Goal: Task Accomplishment & Management: Use online tool/utility

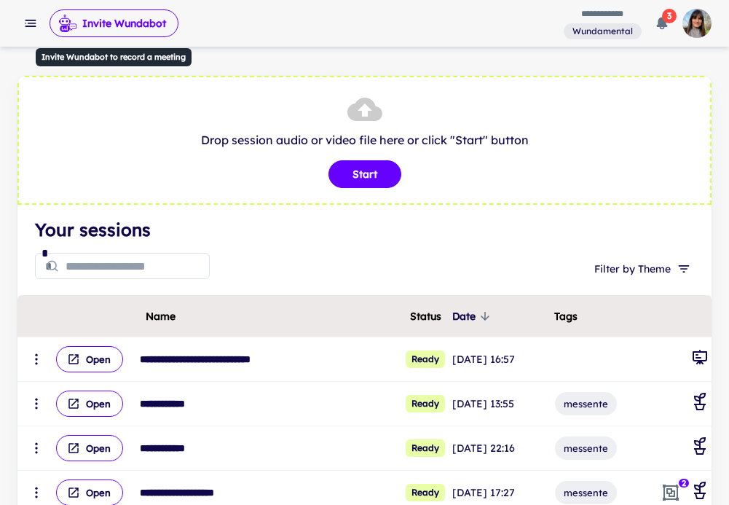
click at [139, 20] on button "Invite Wundabot" at bounding box center [114, 23] width 129 height 28
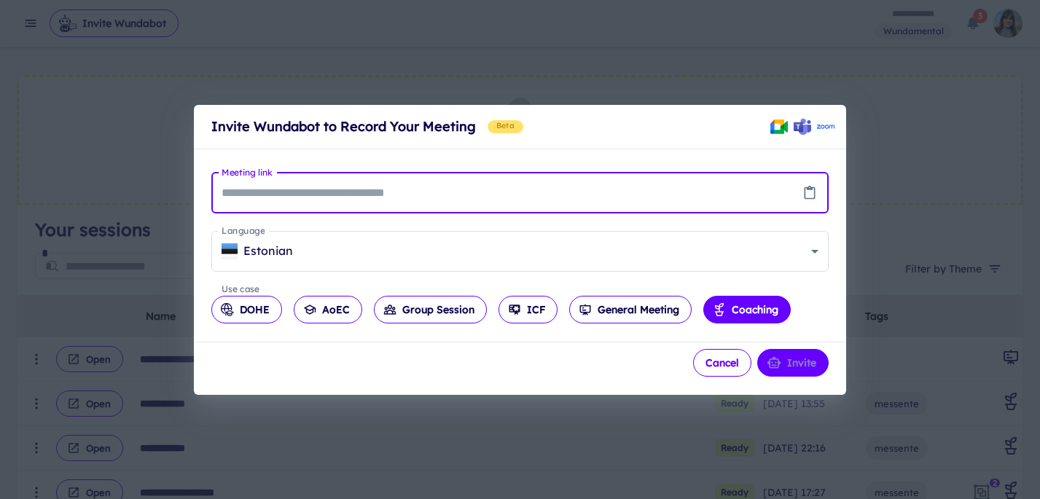
click at [709, 366] on button "Cancel" at bounding box center [722, 363] width 58 height 28
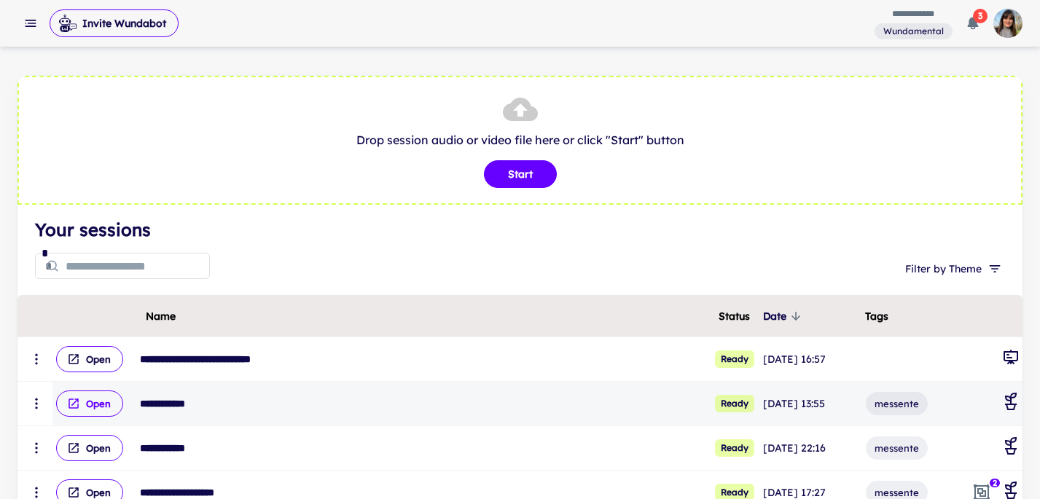
click at [97, 402] on button "Open" at bounding box center [89, 403] width 67 height 26
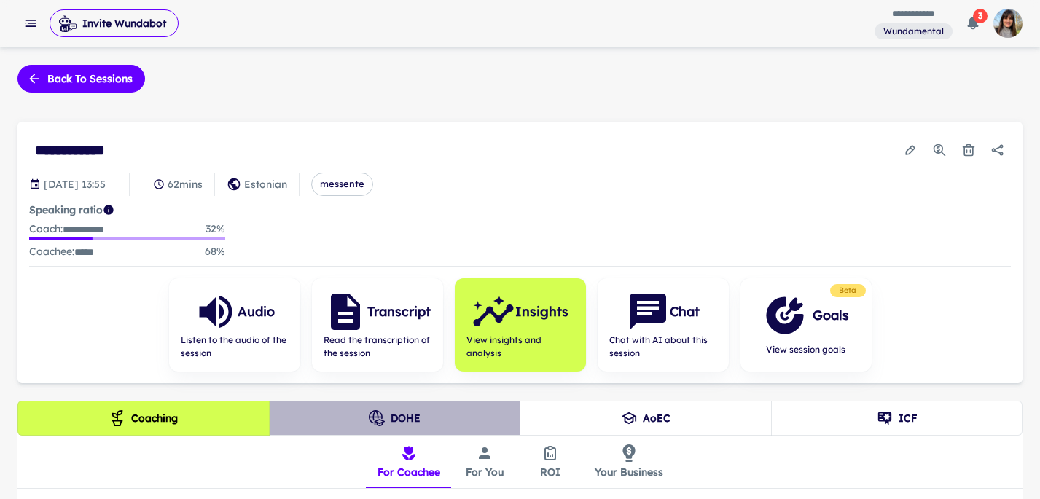
click at [408, 416] on button "DOHE" at bounding box center [395, 418] width 252 height 35
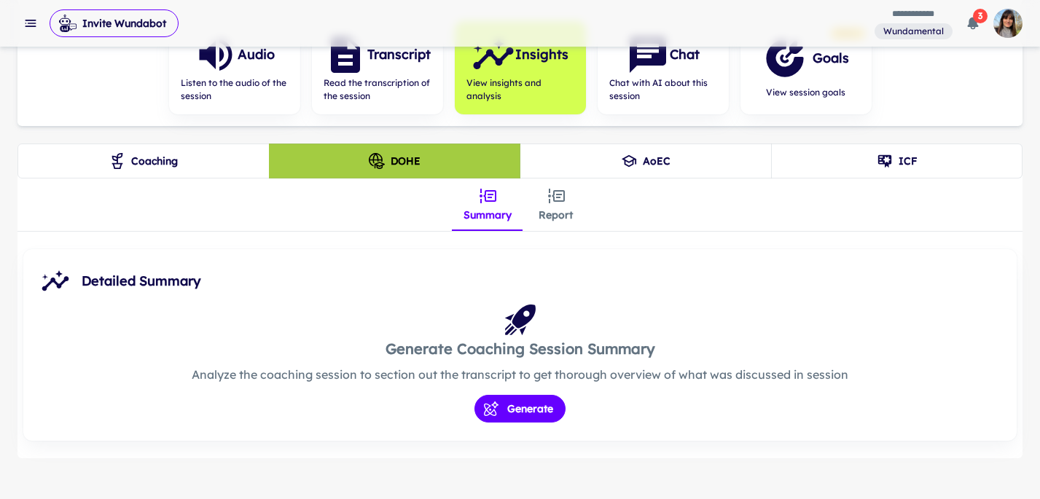
scroll to position [273, 0]
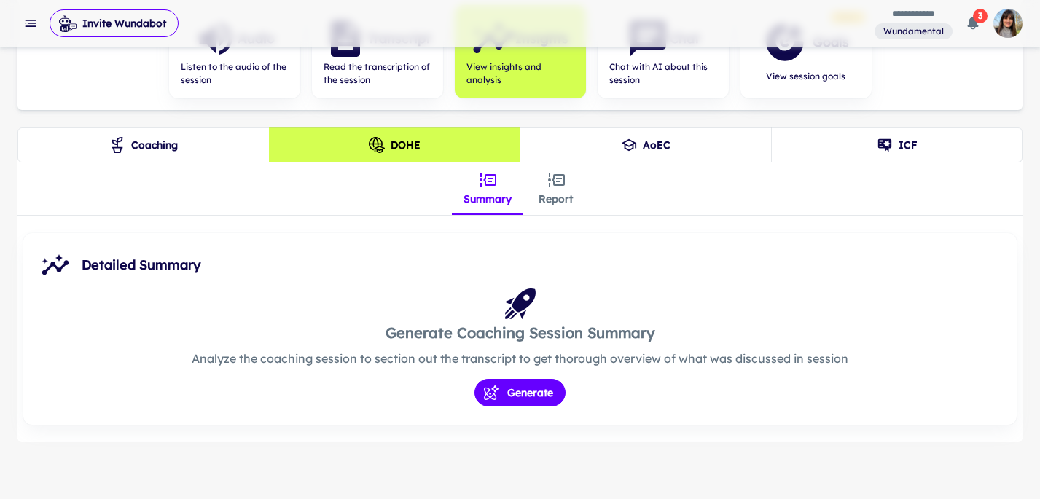
click at [560, 184] on icon "insights tabs" at bounding box center [556, 180] width 17 height 15
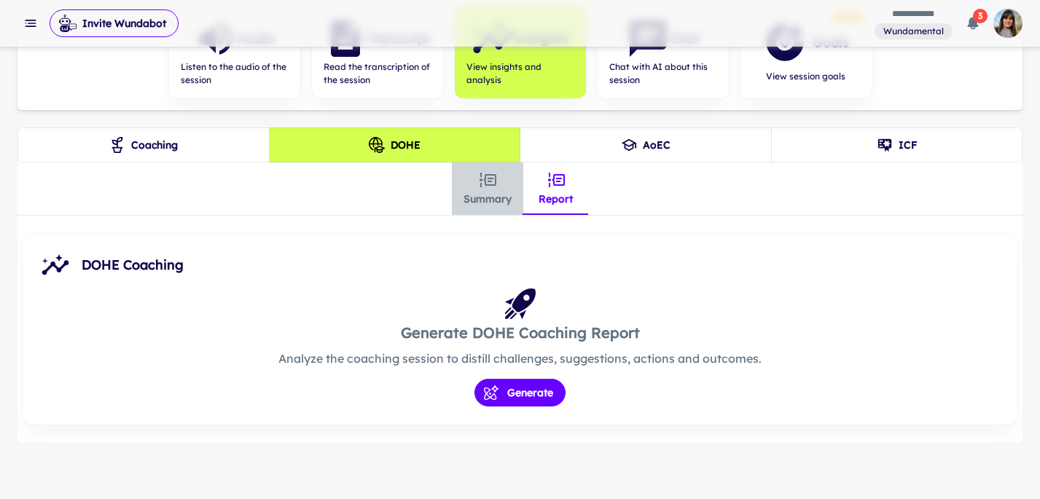
click at [492, 183] on icon "insights tabs" at bounding box center [487, 180] width 17 height 15
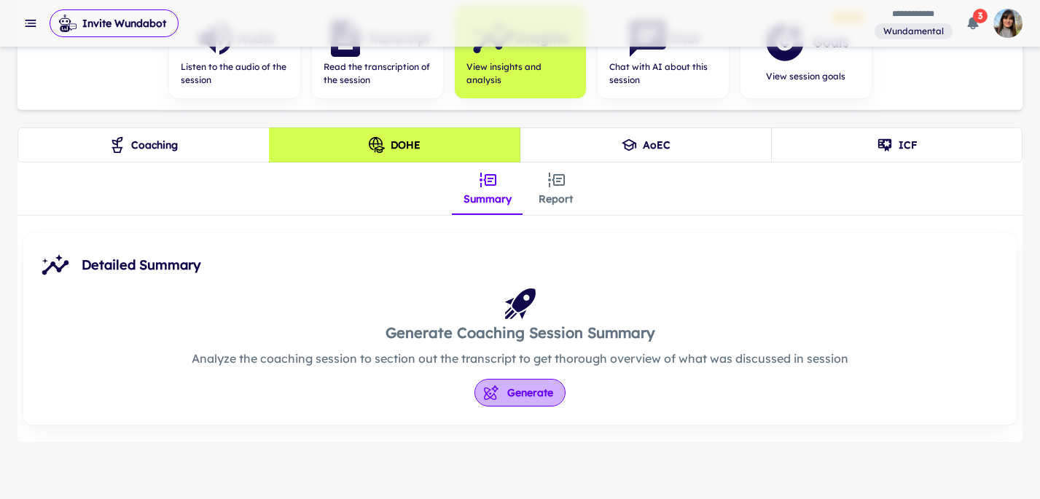
click at [521, 396] on button "Generate" at bounding box center [519, 393] width 91 height 28
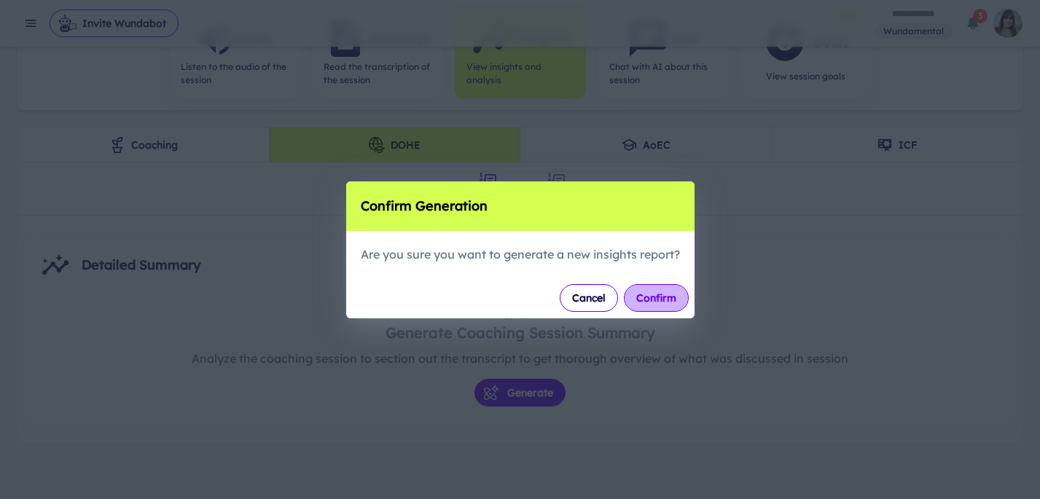
click at [646, 296] on button "Confirm" at bounding box center [656, 298] width 65 height 28
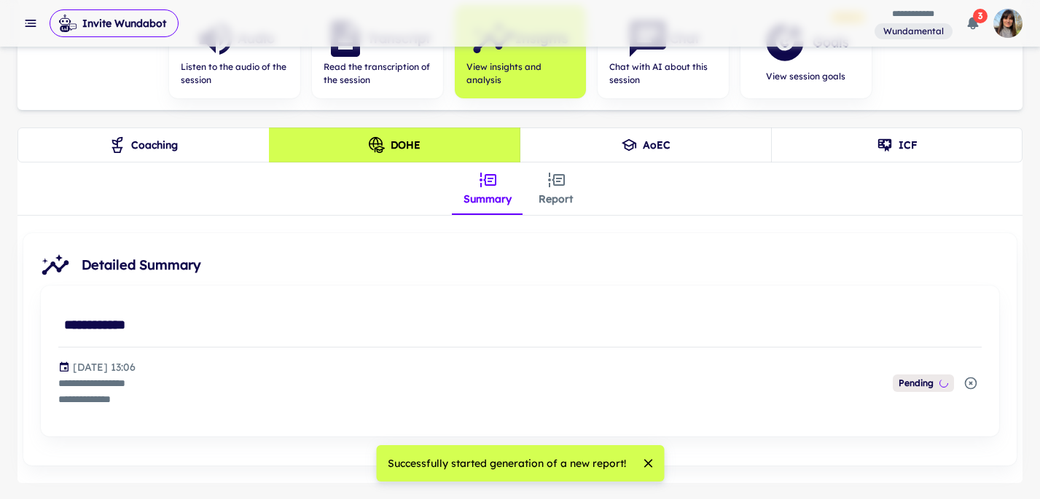
click at [561, 184] on icon "insights tabs" at bounding box center [556, 180] width 17 height 15
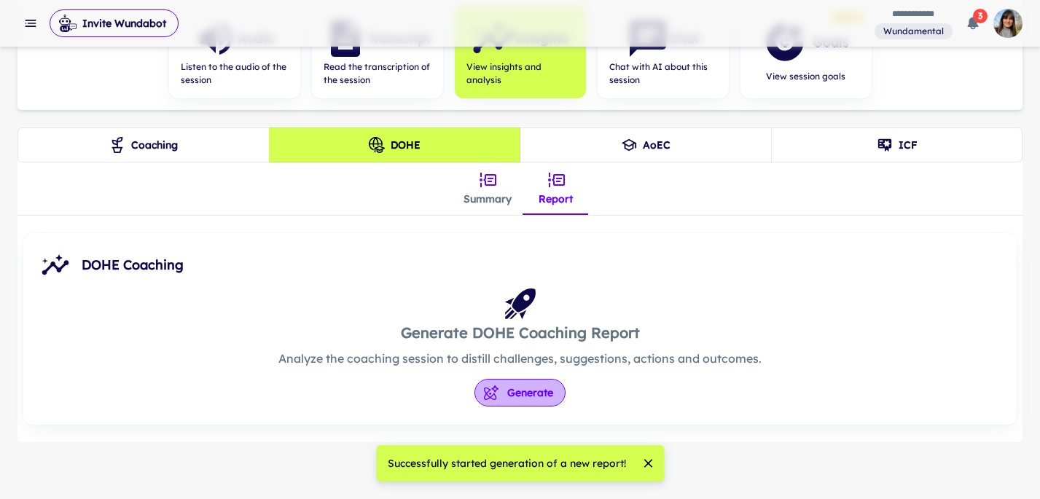
click at [518, 379] on button "Generate" at bounding box center [519, 393] width 91 height 28
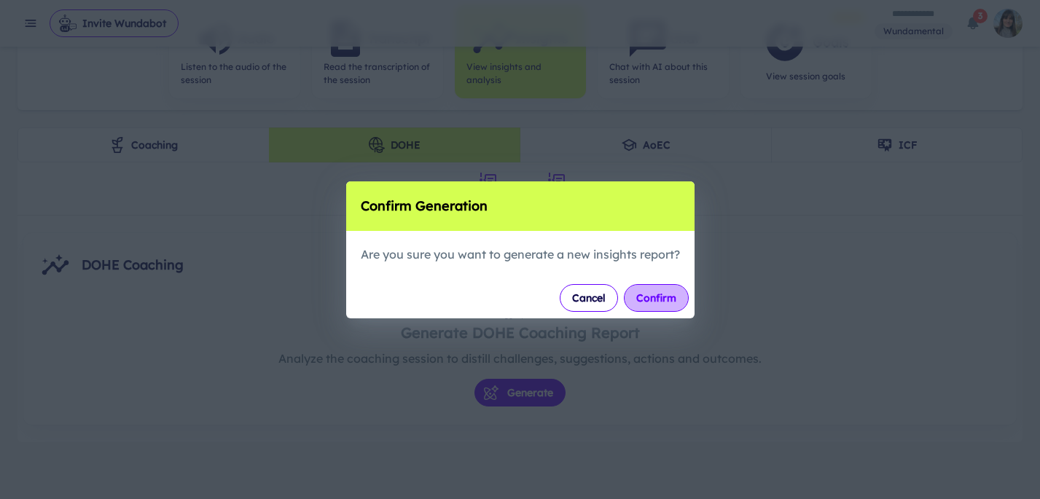
click at [649, 304] on button "Confirm" at bounding box center [656, 298] width 65 height 28
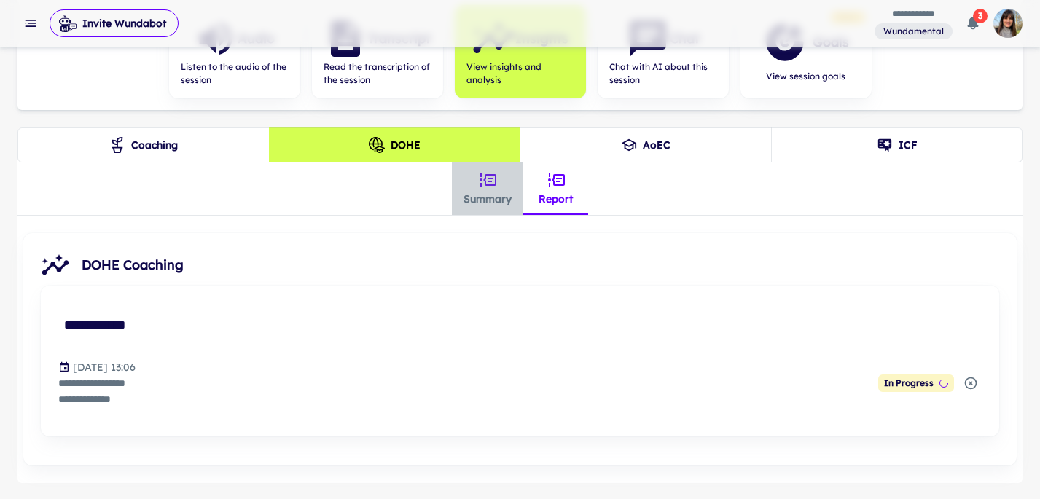
click at [480, 189] on button "Summary" at bounding box center [487, 188] width 71 height 52
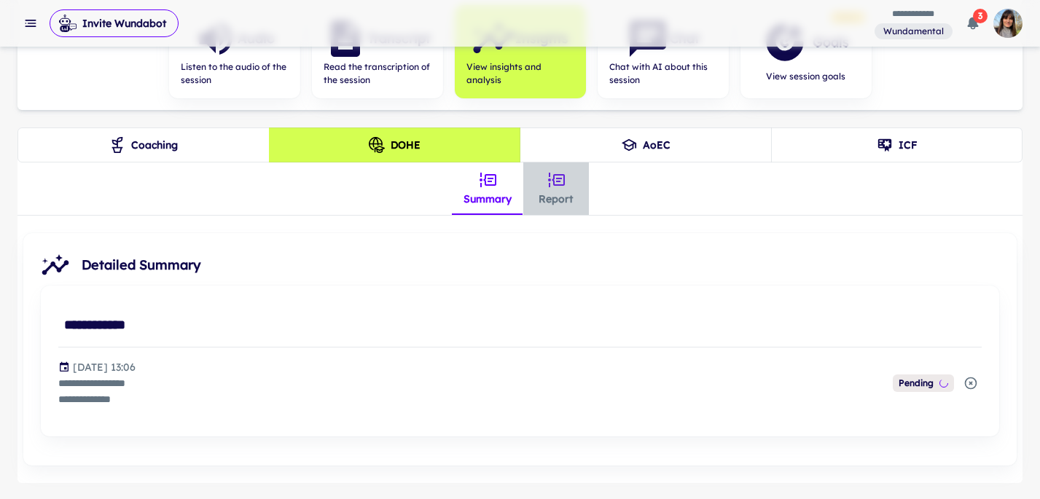
click at [570, 191] on button "Report" at bounding box center [556, 188] width 66 height 52
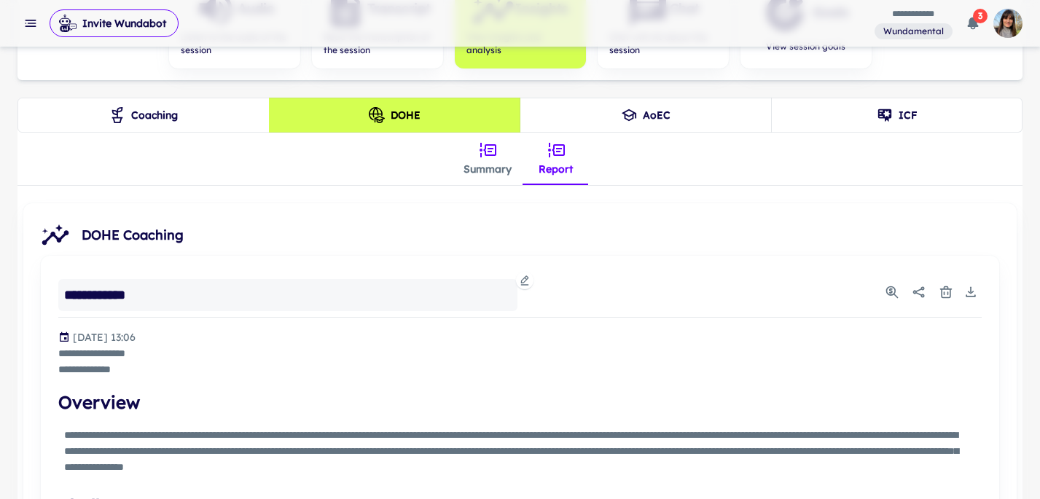
scroll to position [282, 0]
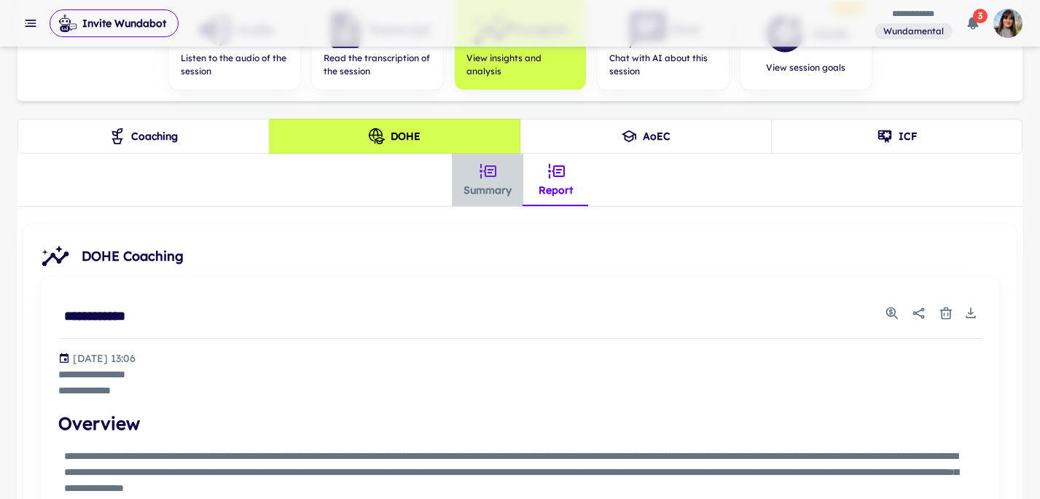
click at [494, 175] on icon "insights tabs" at bounding box center [487, 171] width 17 height 15
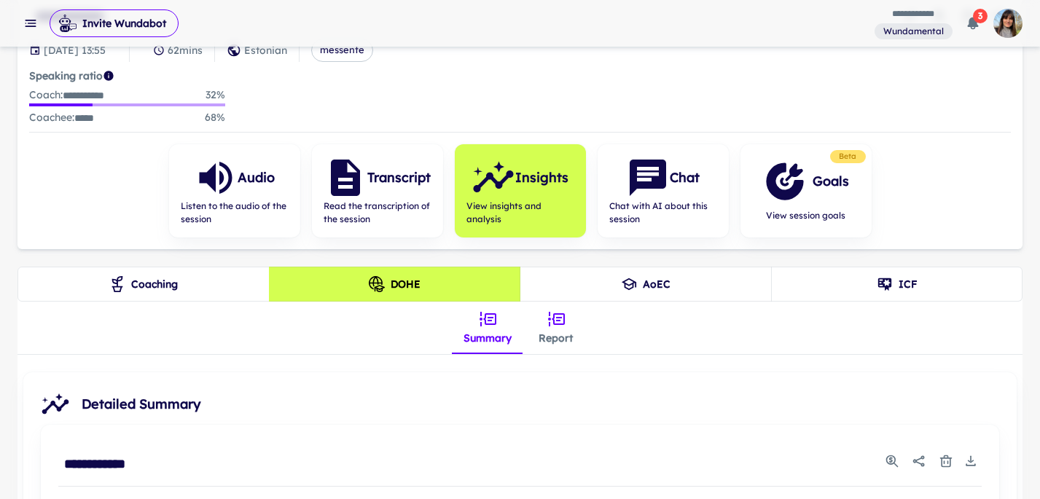
scroll to position [92, 0]
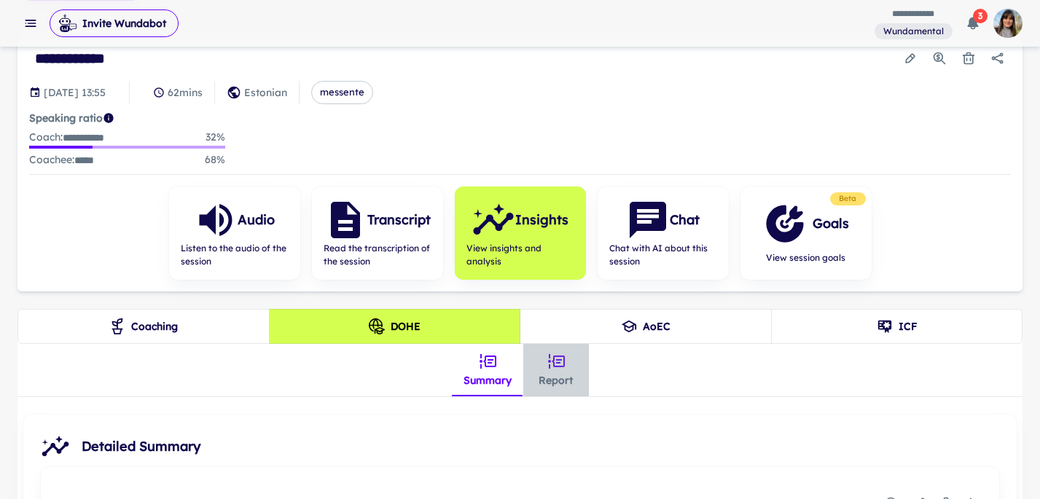
click at [558, 370] on button "Report" at bounding box center [556, 370] width 66 height 52
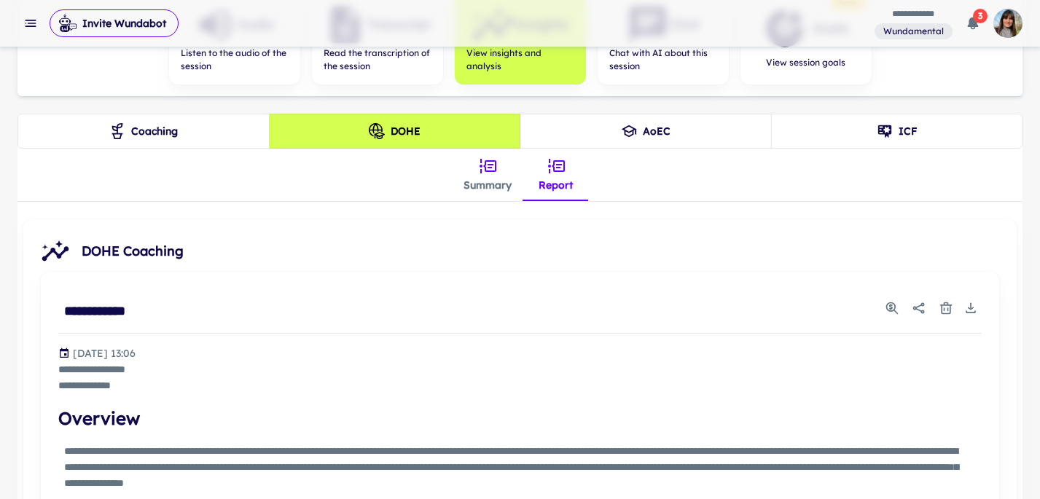
scroll to position [302, 0]
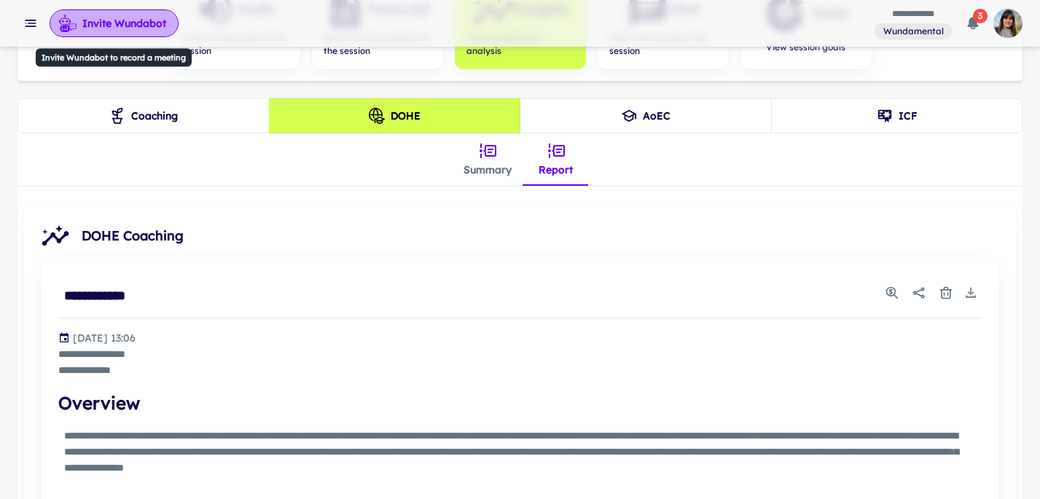
click at [146, 21] on button "Invite Wundabot" at bounding box center [114, 23] width 129 height 28
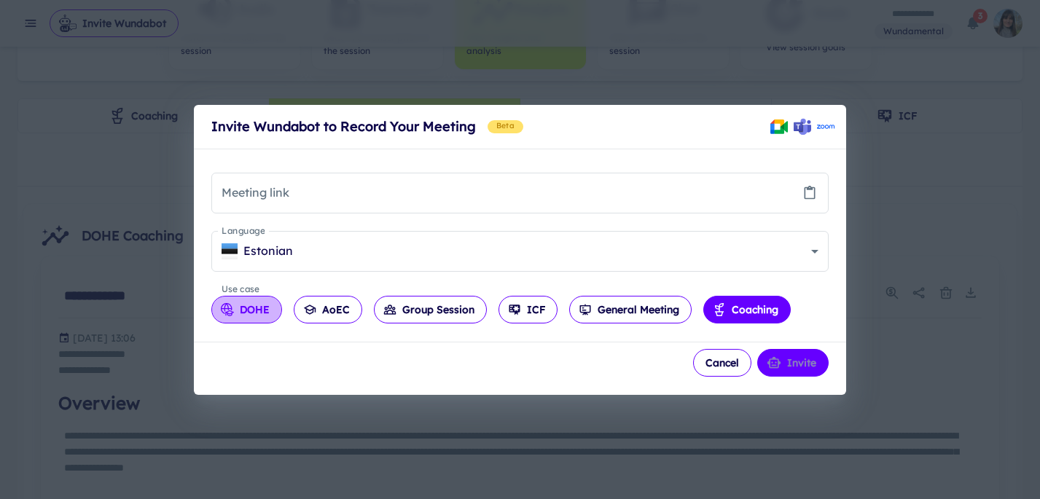
click at [254, 306] on button "DOHE" at bounding box center [246, 310] width 71 height 28
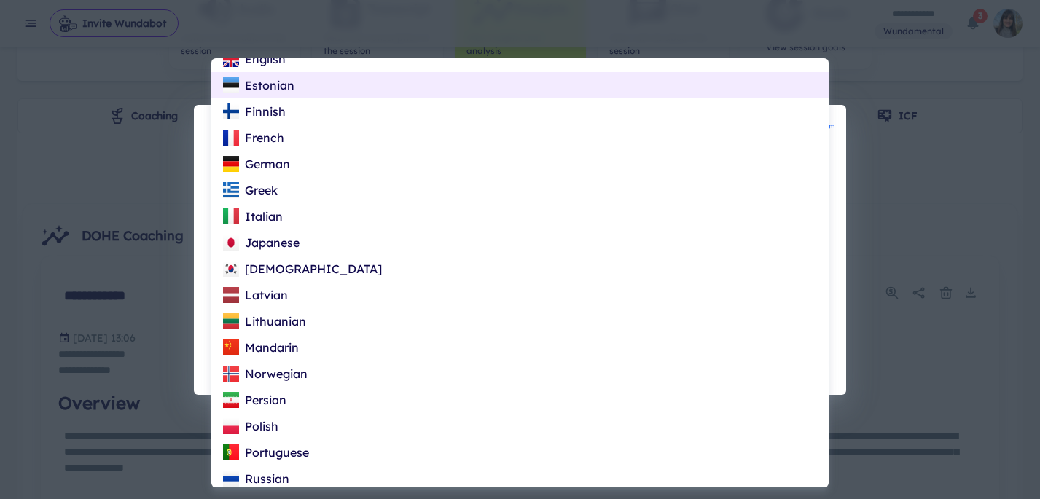
scroll to position [0, 0]
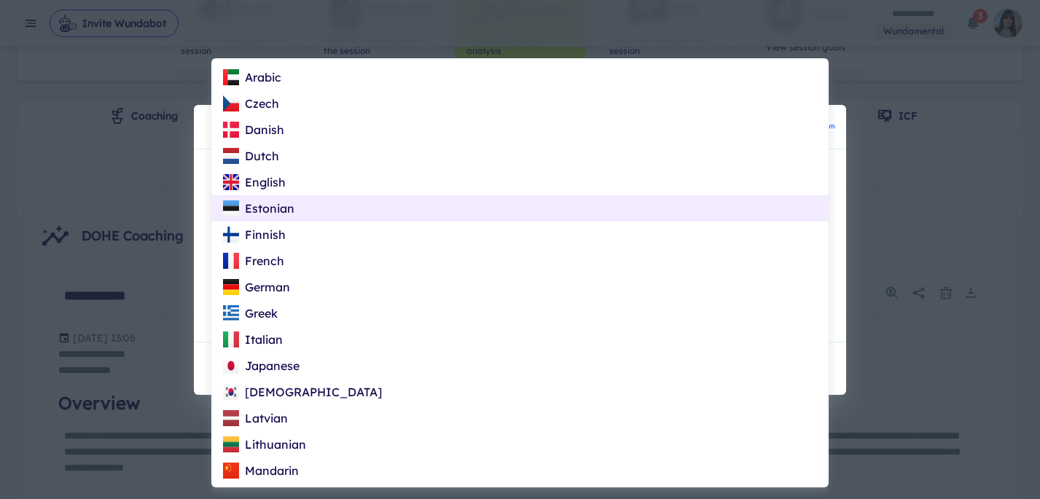
click at [270, 174] on div "English" at bounding box center [254, 181] width 63 height 17
type input "**"
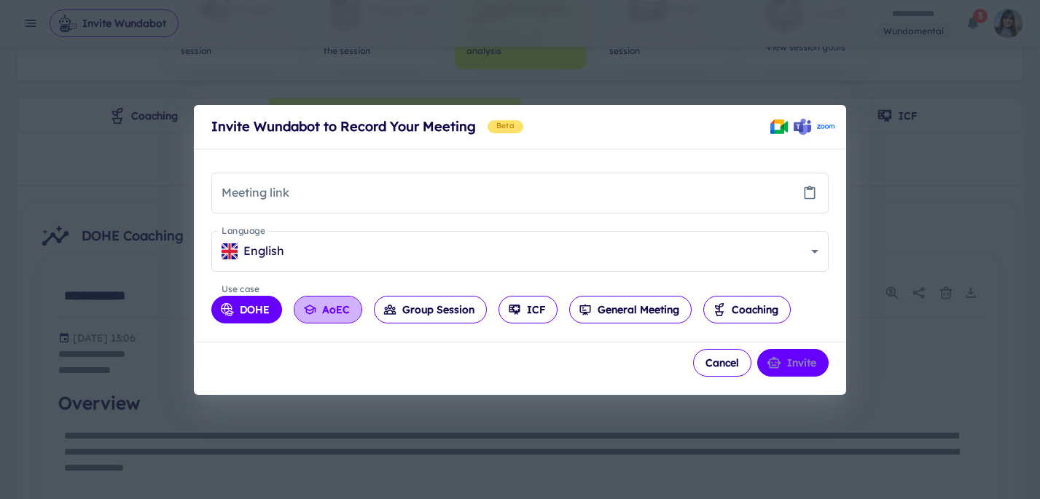
click at [333, 306] on button "AoEC" at bounding box center [328, 310] width 68 height 28
click at [425, 316] on button "Group Session" at bounding box center [430, 310] width 113 height 28
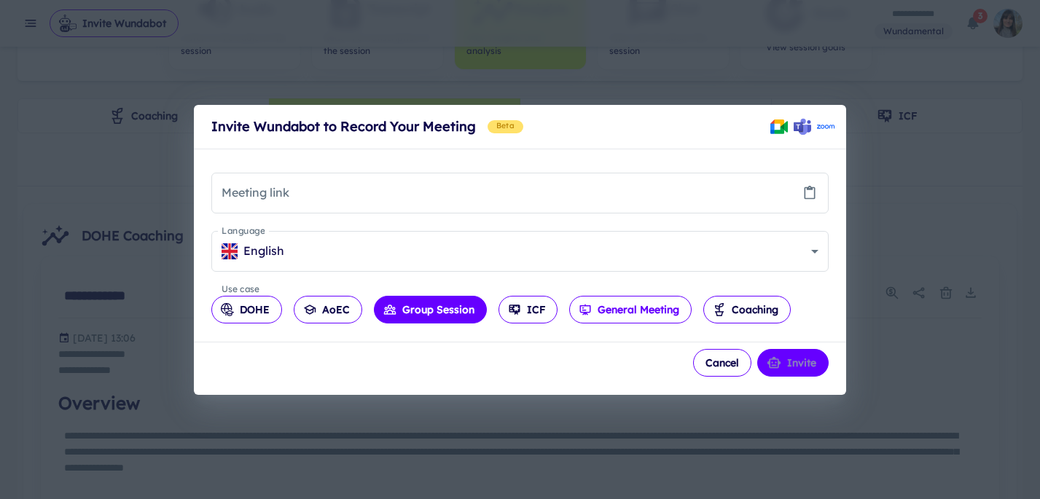
click at [627, 306] on button "General Meeting" at bounding box center [630, 310] width 122 height 28
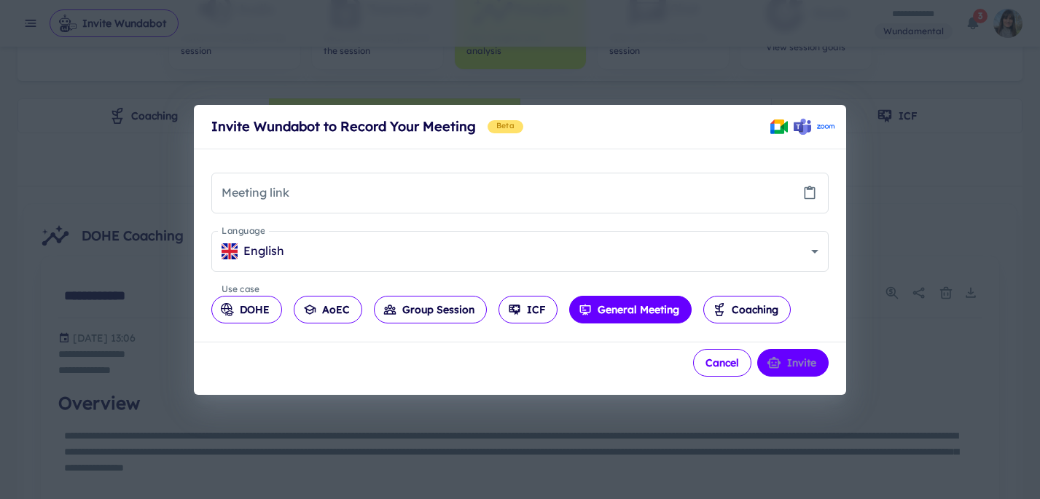
click at [712, 364] on button "Cancel" at bounding box center [722, 363] width 58 height 28
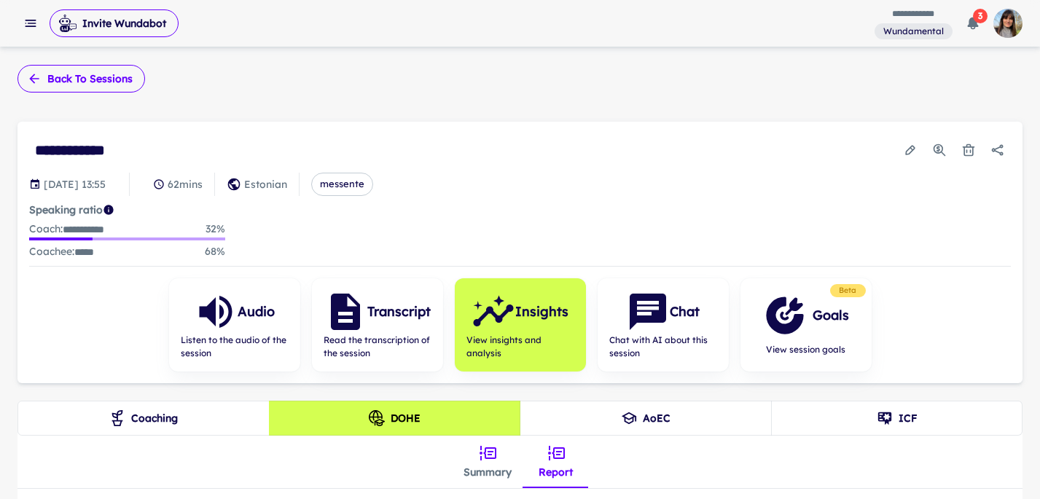
click at [59, 81] on button "Back to sessions" at bounding box center [80, 79] width 127 height 28
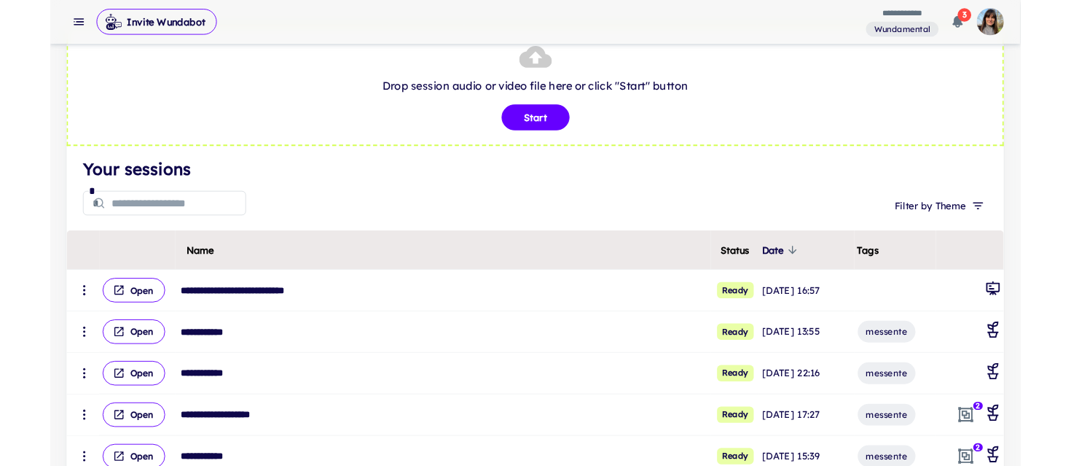
scroll to position [44, 0]
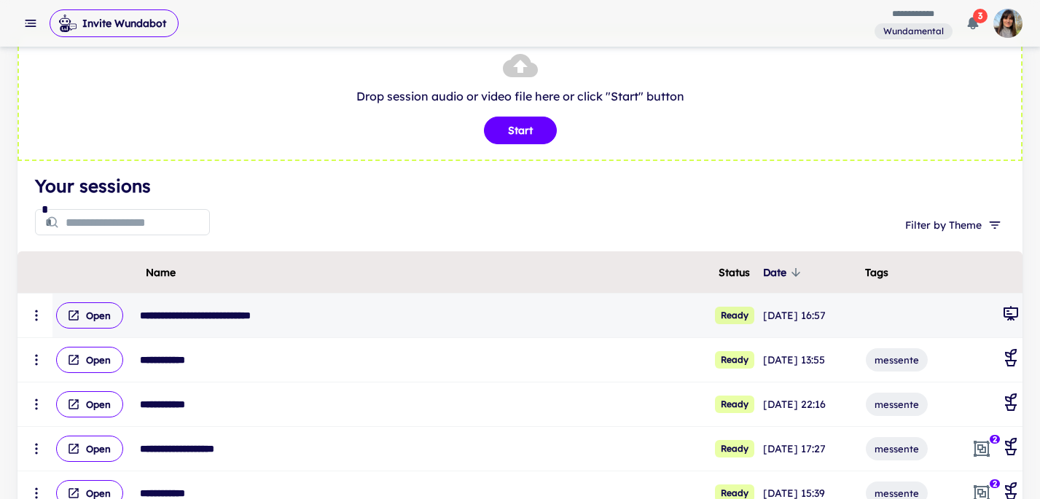
click at [38, 314] on icon "scrollable content" at bounding box center [36, 315] width 15 height 15
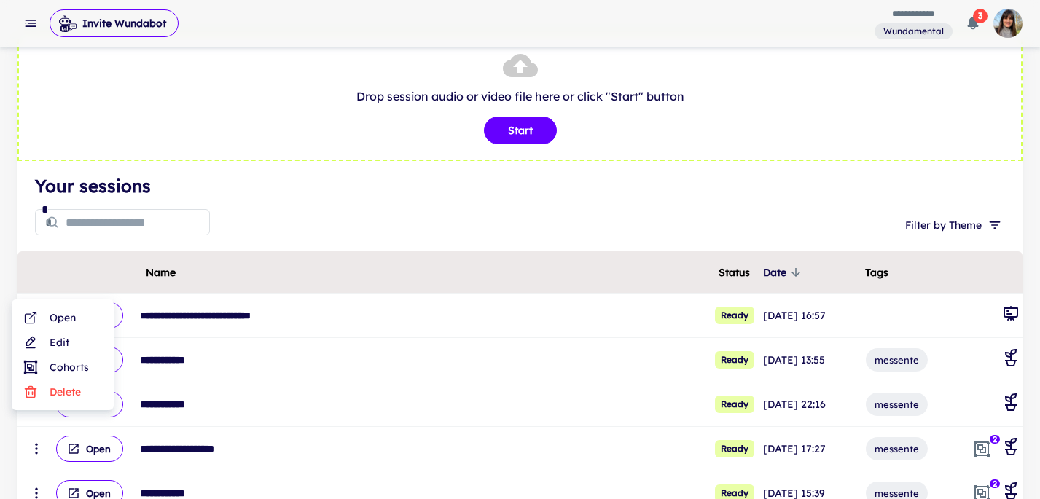
click at [71, 344] on li "Edit" at bounding box center [62, 342] width 90 height 25
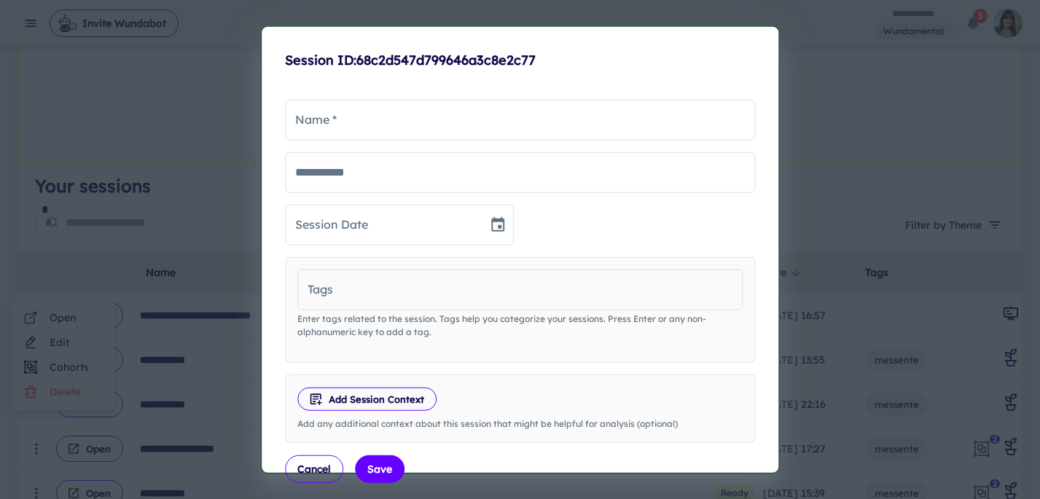
type input "**********"
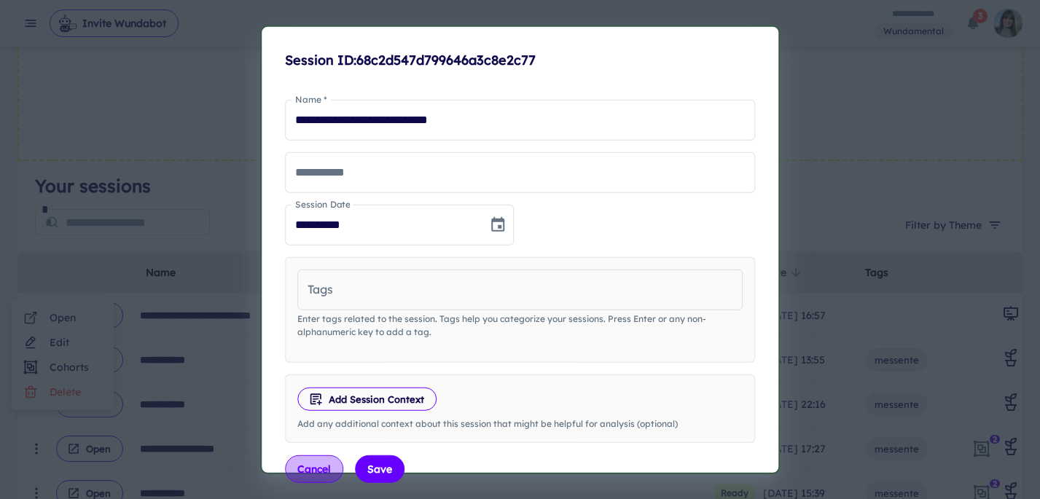
click at [324, 467] on button "Cancel" at bounding box center [314, 469] width 58 height 28
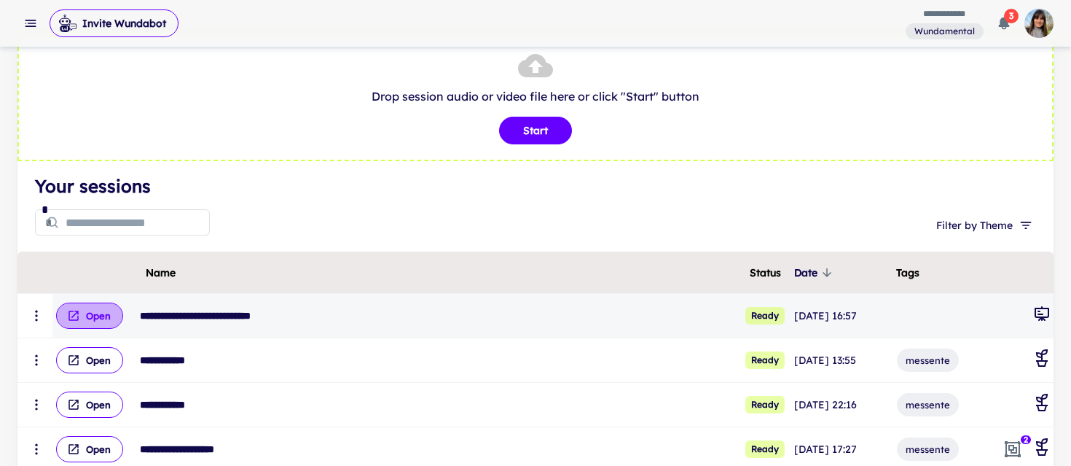
click at [107, 312] on button "Open" at bounding box center [89, 315] width 67 height 26
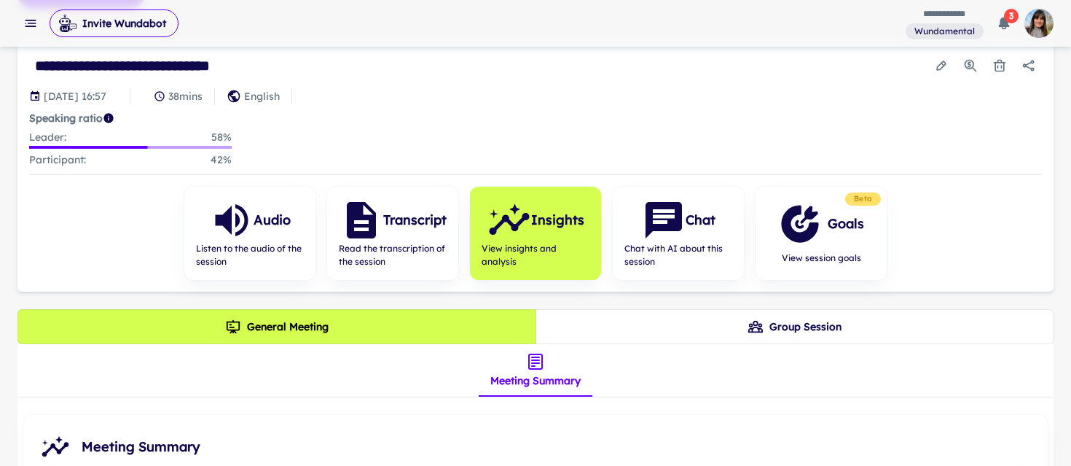
scroll to position [149, 0]
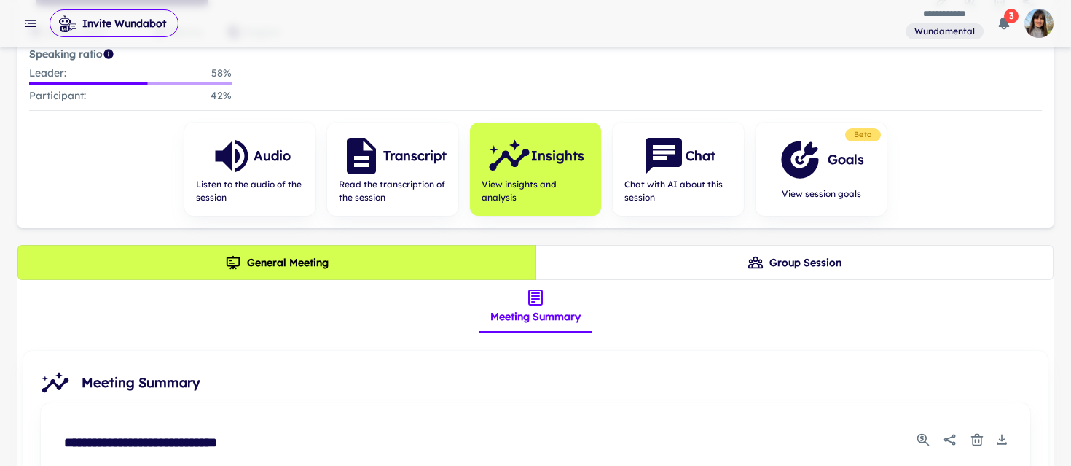
click at [713, 254] on button "Group Session" at bounding box center [794, 262] width 519 height 35
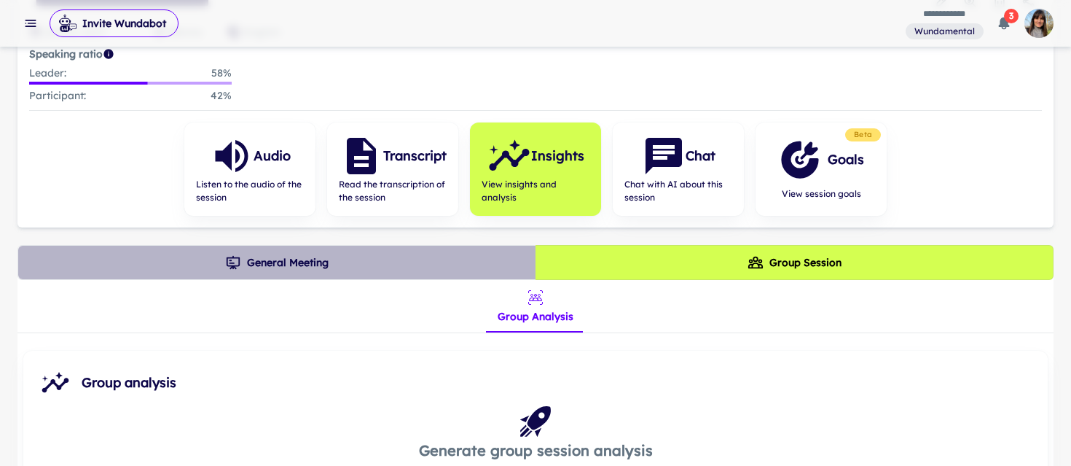
click at [326, 264] on button "General Meeting" at bounding box center [276, 262] width 519 height 35
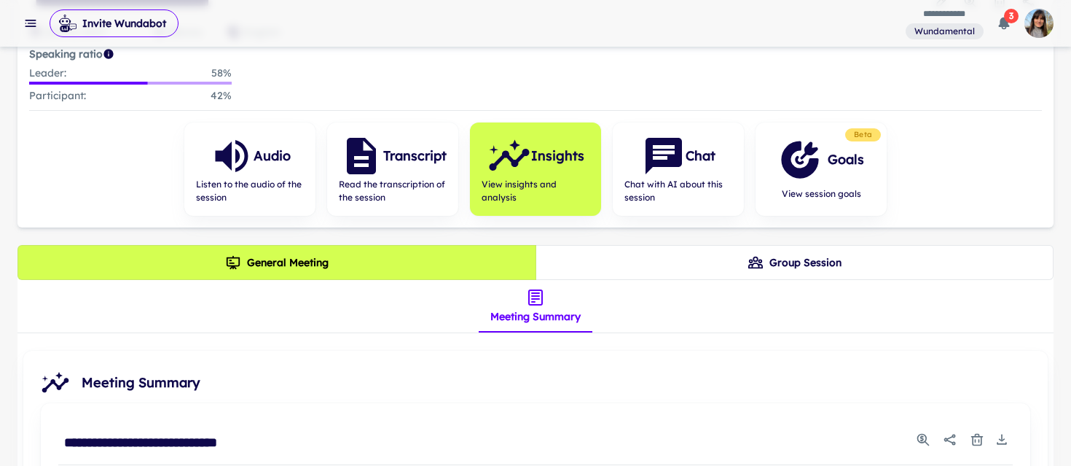
scroll to position [0, 0]
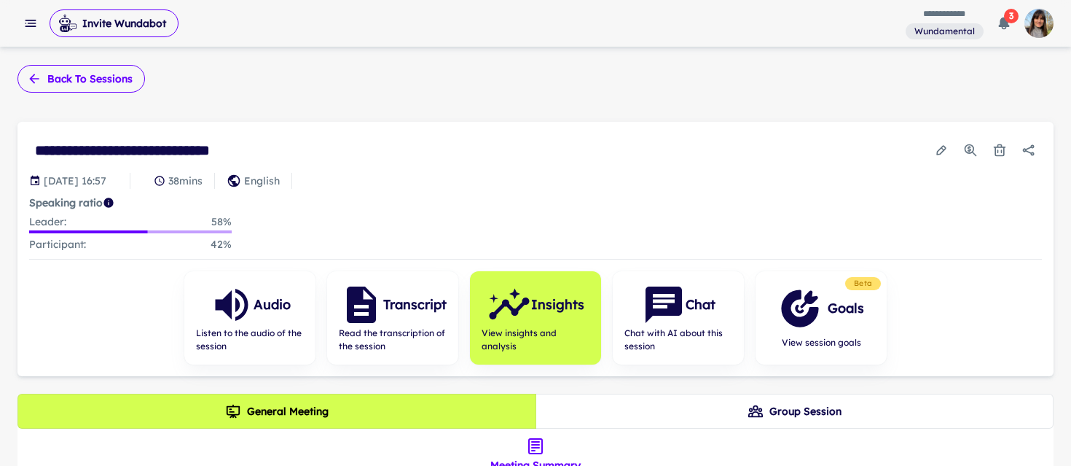
click at [78, 81] on button "Back to sessions" at bounding box center [80, 79] width 127 height 28
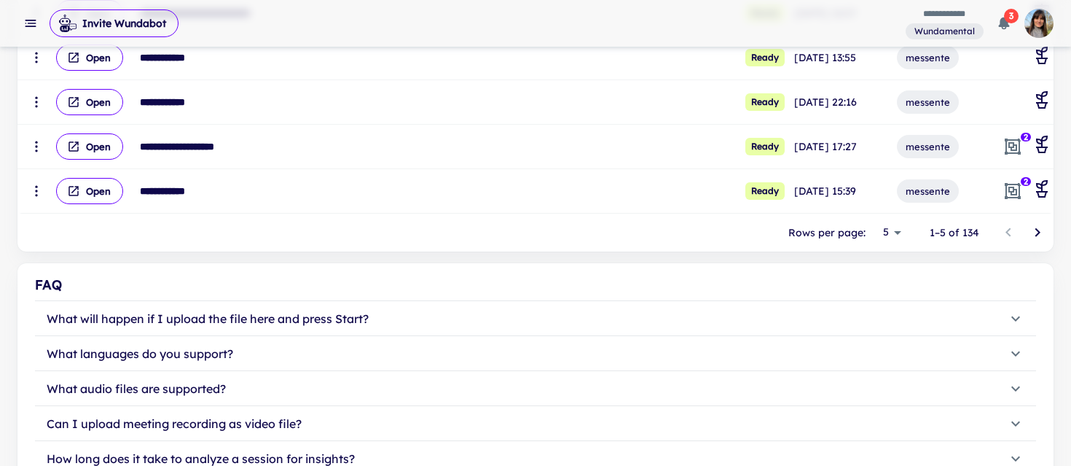
scroll to position [329, 0]
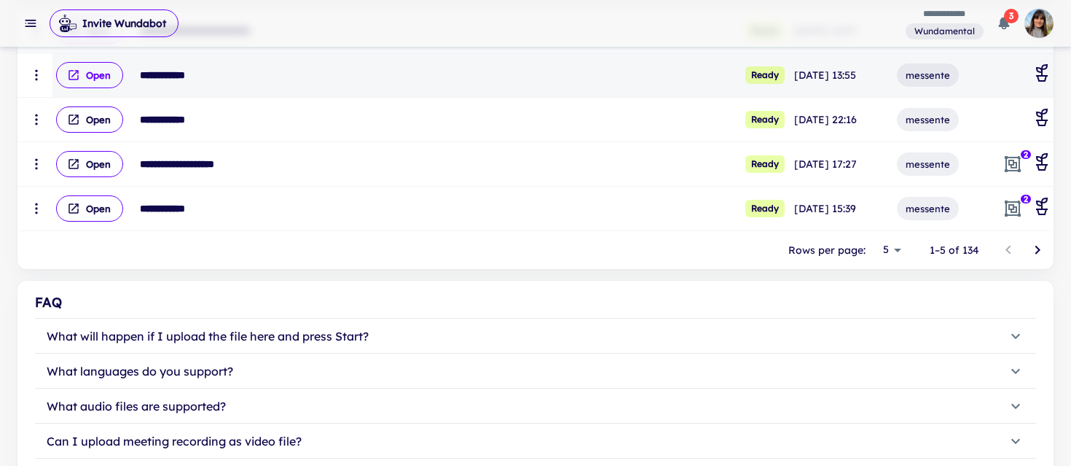
click at [90, 78] on button "Open" at bounding box center [89, 75] width 67 height 26
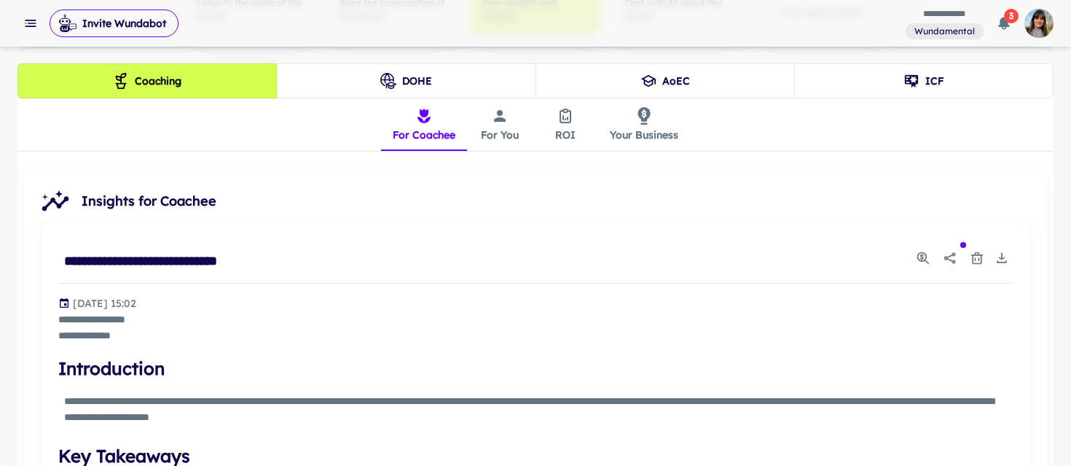
scroll to position [341, 0]
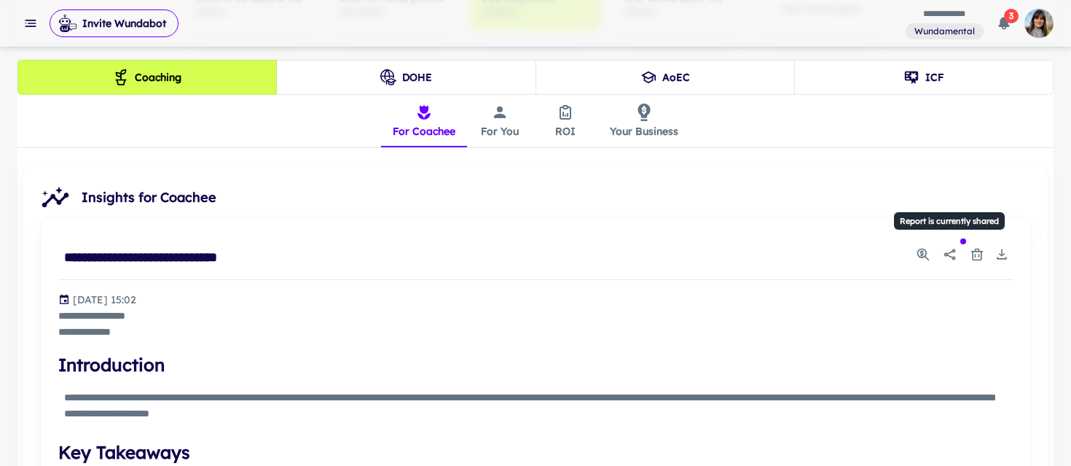
click at [951, 254] on icon "Report is currently shared" at bounding box center [950, 254] width 15 height 15
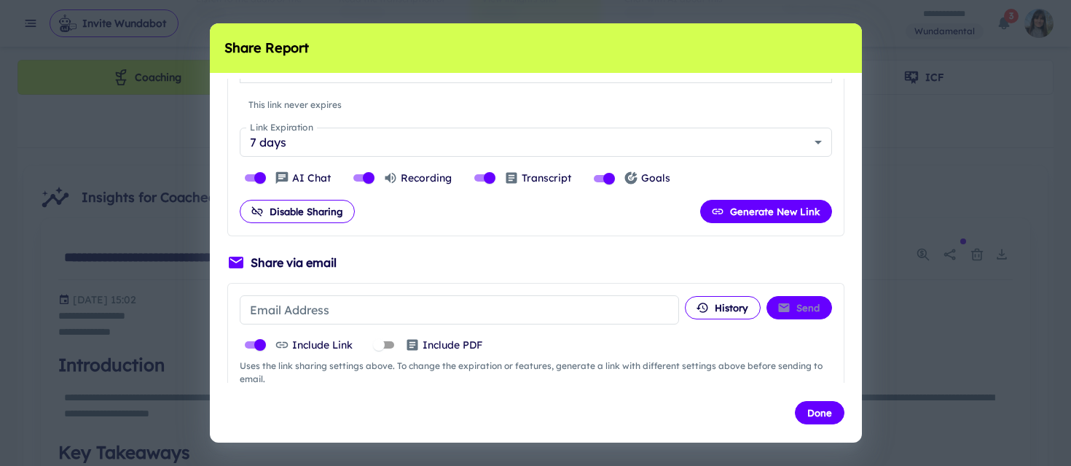
scroll to position [0, 0]
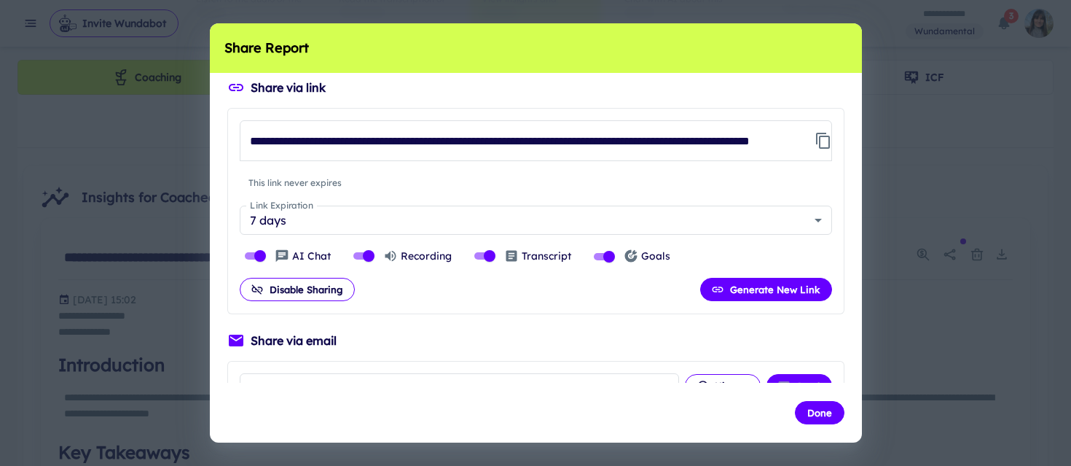
click at [890, 71] on div "**********" at bounding box center [535, 233] width 1071 height 466
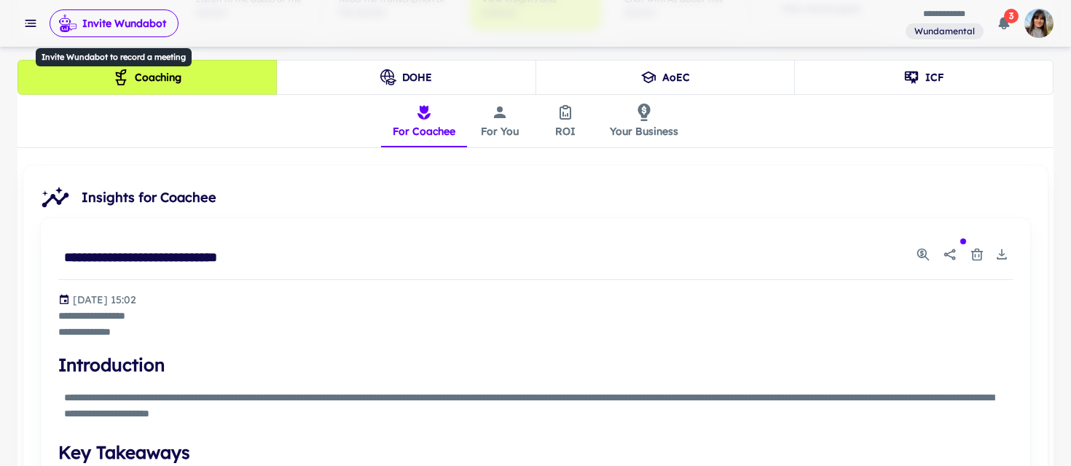
click at [122, 20] on button "Invite Wundabot" at bounding box center [114, 23] width 129 height 28
